Goal: Check status: Check status

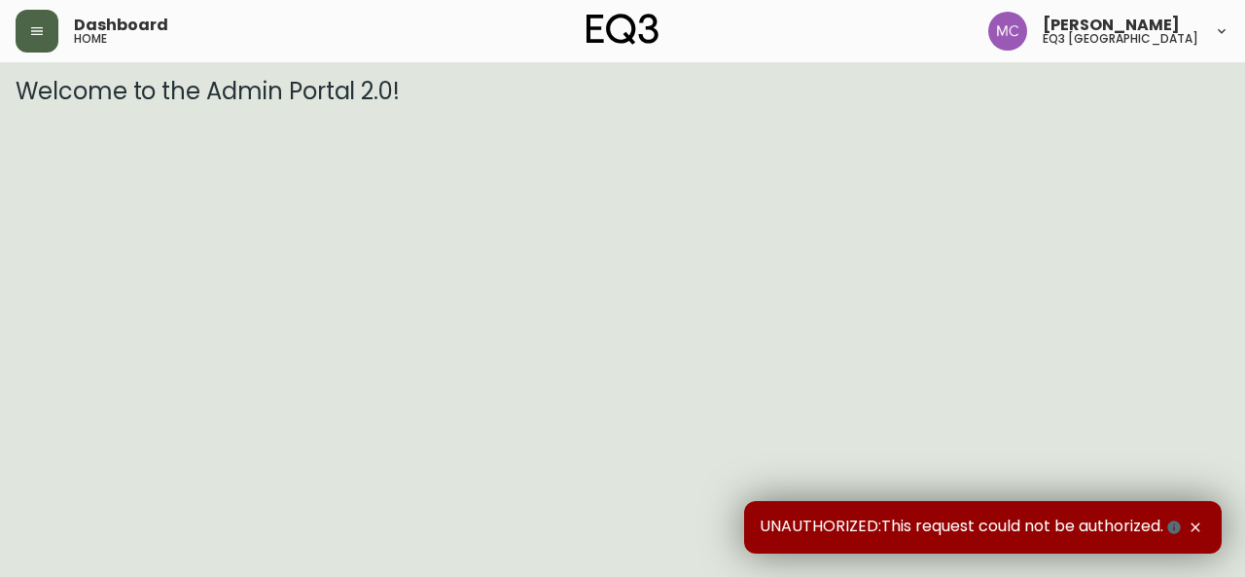
click at [37, 34] on icon "button" at bounding box center [37, 31] width 12 height 8
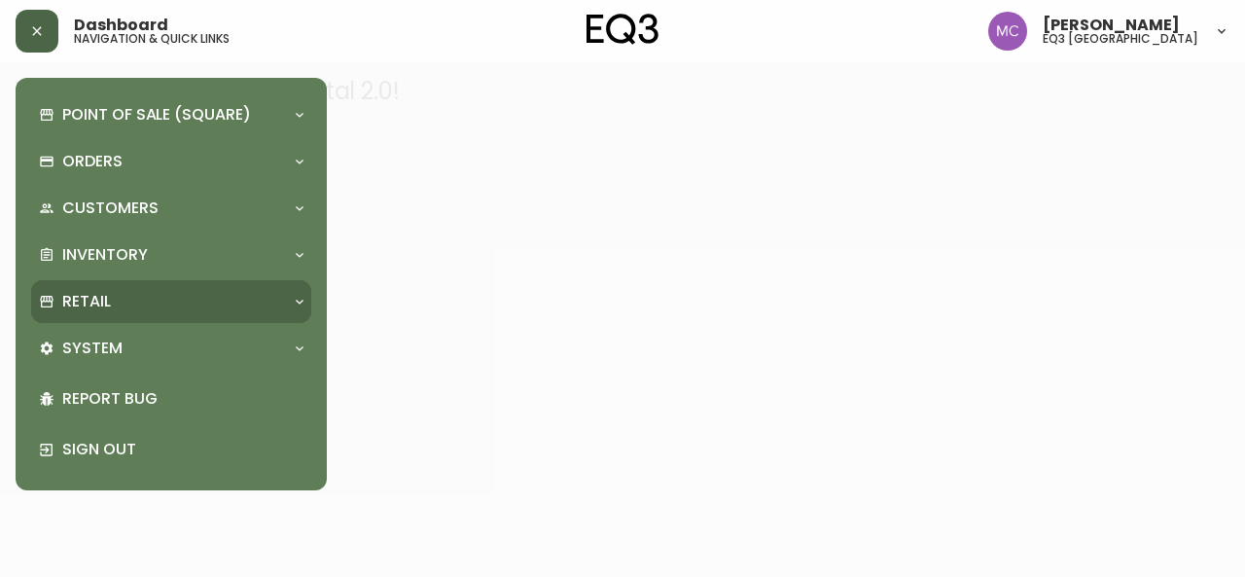
click at [58, 308] on div "Retail" at bounding box center [161, 301] width 245 height 21
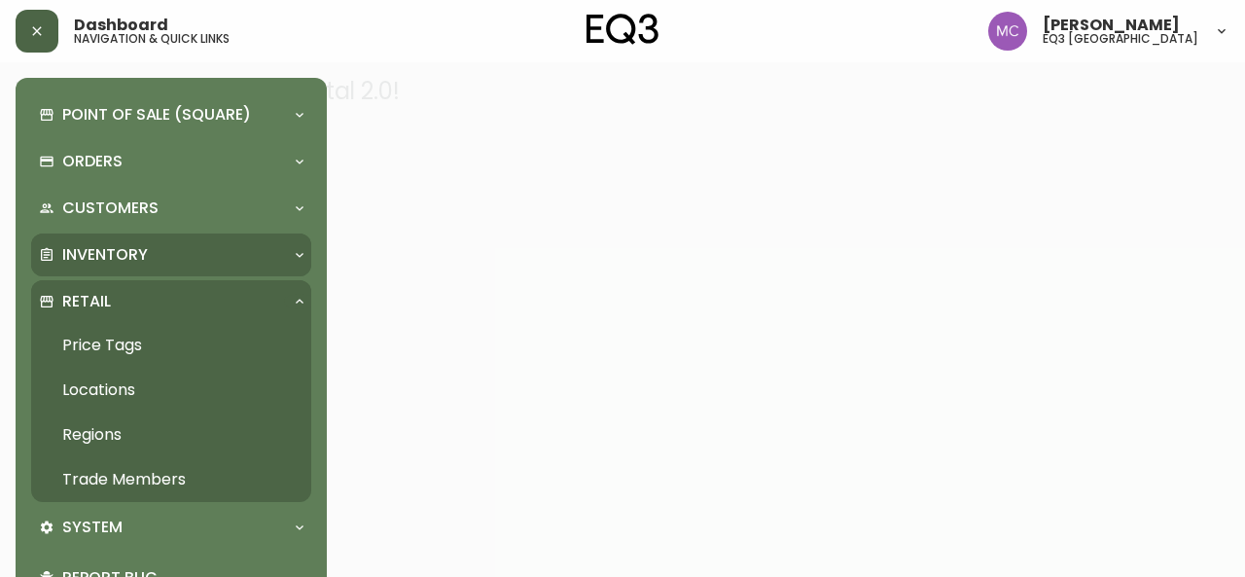
click at [97, 246] on p "Inventory" at bounding box center [105, 254] width 86 height 21
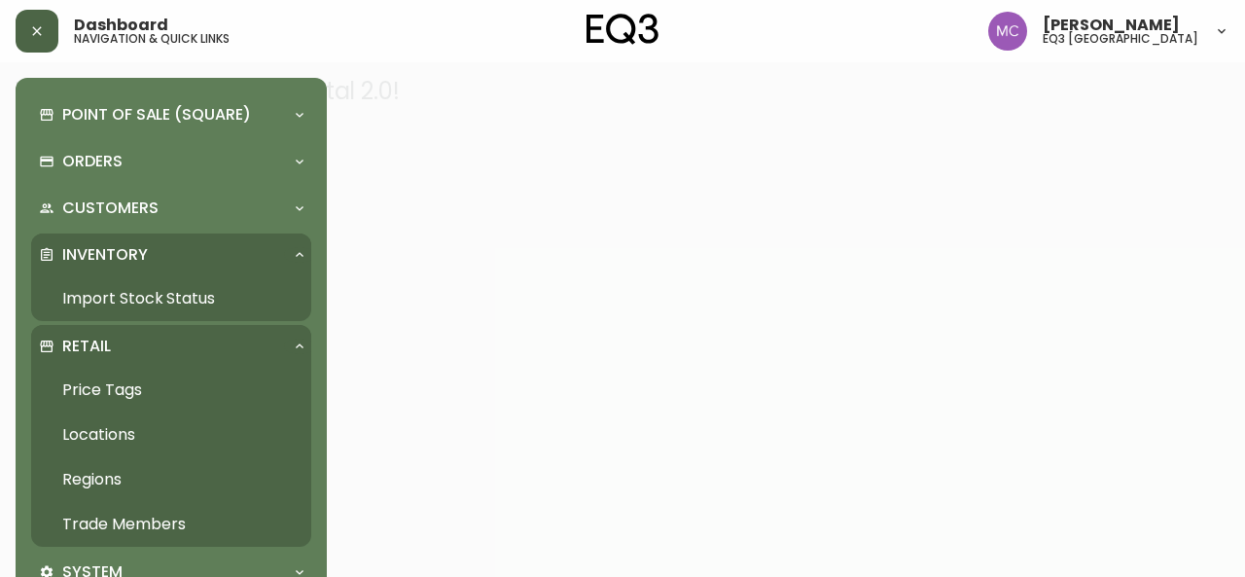
click at [158, 298] on link "Import Stock Status" at bounding box center [171, 298] width 280 height 45
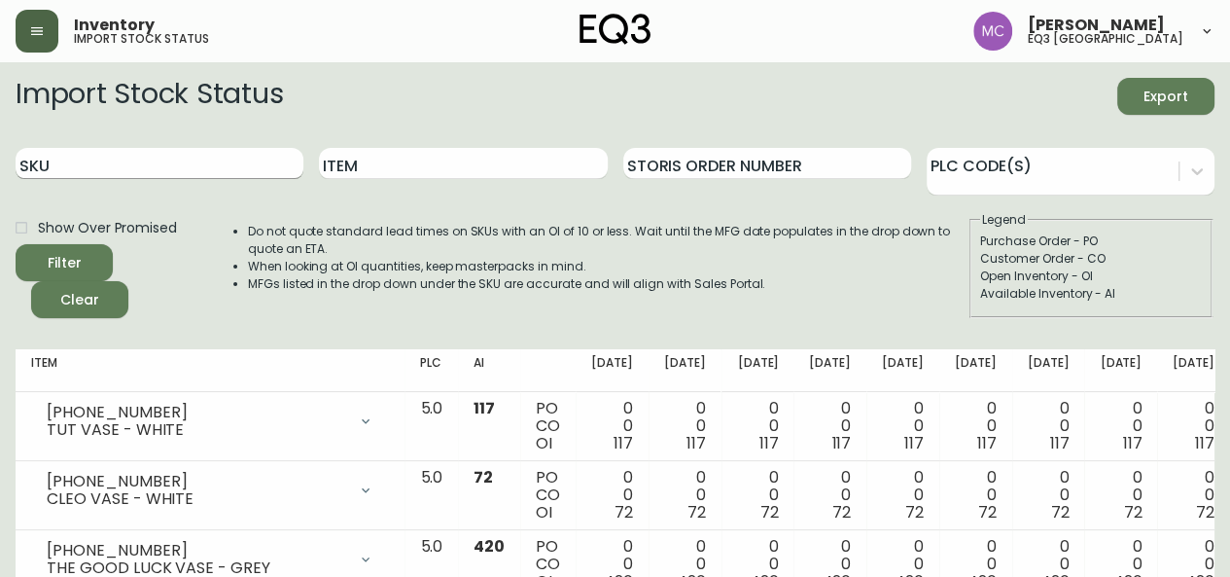
click at [117, 154] on input "SKU" at bounding box center [160, 163] width 288 height 31
paste input "[PHONE_NUMBER]"
type input "[PHONE_NUMBER]"
click at [16, 244] on button "Filter" at bounding box center [64, 262] width 97 height 37
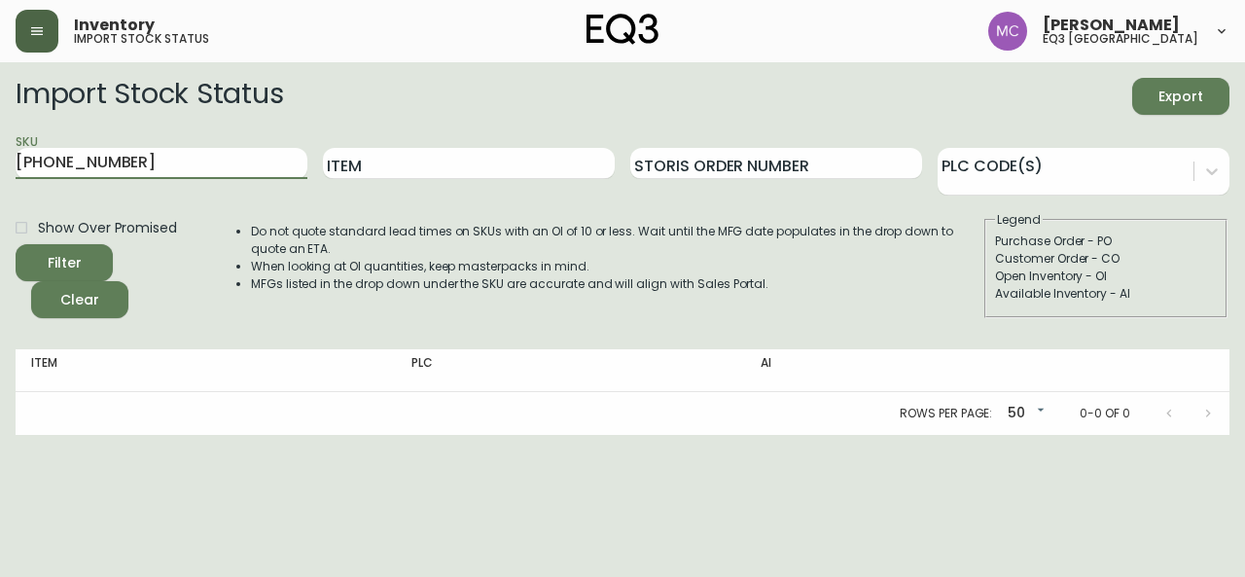
drag, startPoint x: 126, startPoint y: 155, endPoint x: 0, endPoint y: 169, distance: 127.3
click at [0, 169] on main "Import Stock Status Export SKU [PHONE_NUMBER] Item Storis Order Number PLC Code…" at bounding box center [622, 248] width 1245 height 372
click at [0, 297] on main "Import Stock Status Export SKU [PHONE_NUMBER] Item Storis Order Number PLC Code…" at bounding box center [622, 248] width 1245 height 372
